Goal: Task Accomplishment & Management: Manage account settings

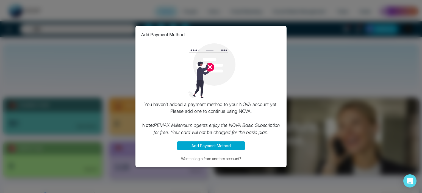
select select "*"
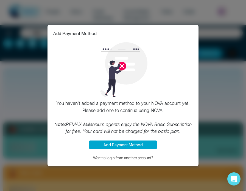
select select "*"
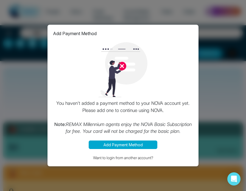
click at [135, 148] on button "Add Payment Method" at bounding box center [123, 145] width 69 height 9
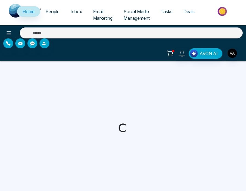
select select "*"
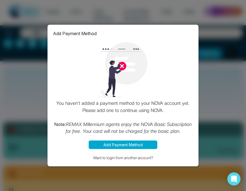
click at [231, 21] on div "Add Payment Method You haven't added a payment method to your NOVA account yet.…" at bounding box center [123, 95] width 246 height 191
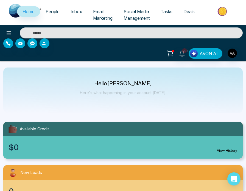
click at [98, 17] on span "Email Marketing" at bounding box center [103, 15] width 20 height 12
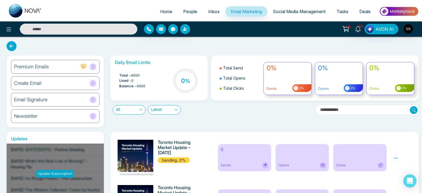
click at [59, 170] on div "Update Subscription" at bounding box center [55, 174] width 97 height 60
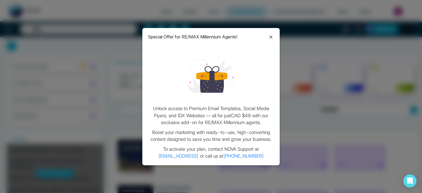
click at [246, 37] on icon at bounding box center [271, 37] width 3 height 3
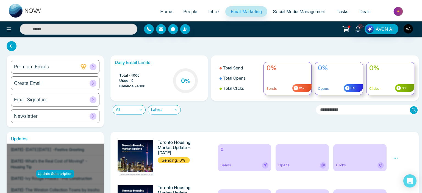
click at [202, 112] on div "All Latest" at bounding box center [211, 108] width 208 height 14
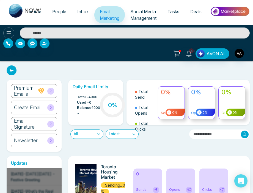
click at [9, 32] on icon at bounding box center [8, 33] width 7 height 7
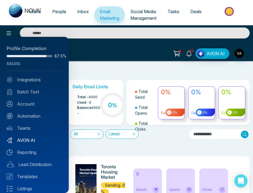
scroll to position [29, 0]
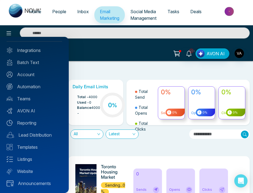
click at [233, 15] on div at bounding box center [126, 96] width 253 height 193
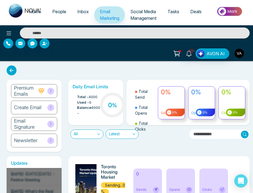
click at [240, 54] on img "button" at bounding box center [239, 53] width 9 height 9
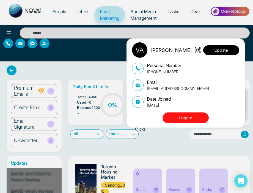
click at [219, 50] on button "Update" at bounding box center [221, 50] width 36 height 10
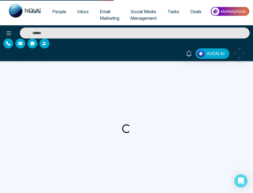
select select "***"
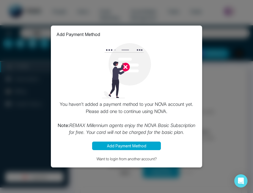
click at [212, 56] on div "Add Payment Method You haven't added a payment method to your NOVA account yet.…" at bounding box center [126, 96] width 253 height 193
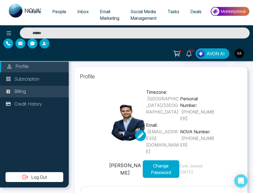
click at [35, 89] on li "Billing" at bounding box center [34, 92] width 69 height 12
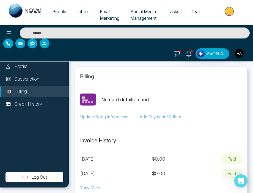
click at [155, 118] on button "Add Payment Method" at bounding box center [161, 117] width 42 height 6
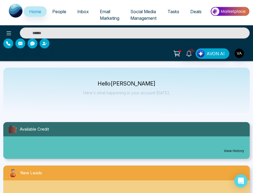
select select "*"
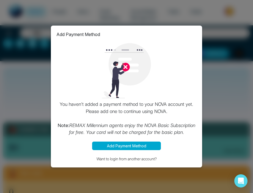
click at [226, 63] on div "Add Payment Method You haven't added a payment method to your NOVA account yet.…" at bounding box center [126, 96] width 253 height 193
click at [137, 148] on button "Add Payment Method" at bounding box center [126, 146] width 69 height 9
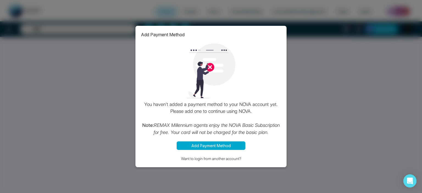
select select "*"
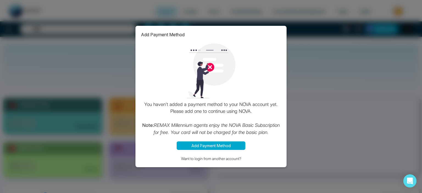
click at [253, 26] on div "Add Payment Method You haven't added a payment method to your NOVA account yet.…" at bounding box center [211, 97] width 151 height 142
